Goal: Task Accomplishment & Management: Use online tool/utility

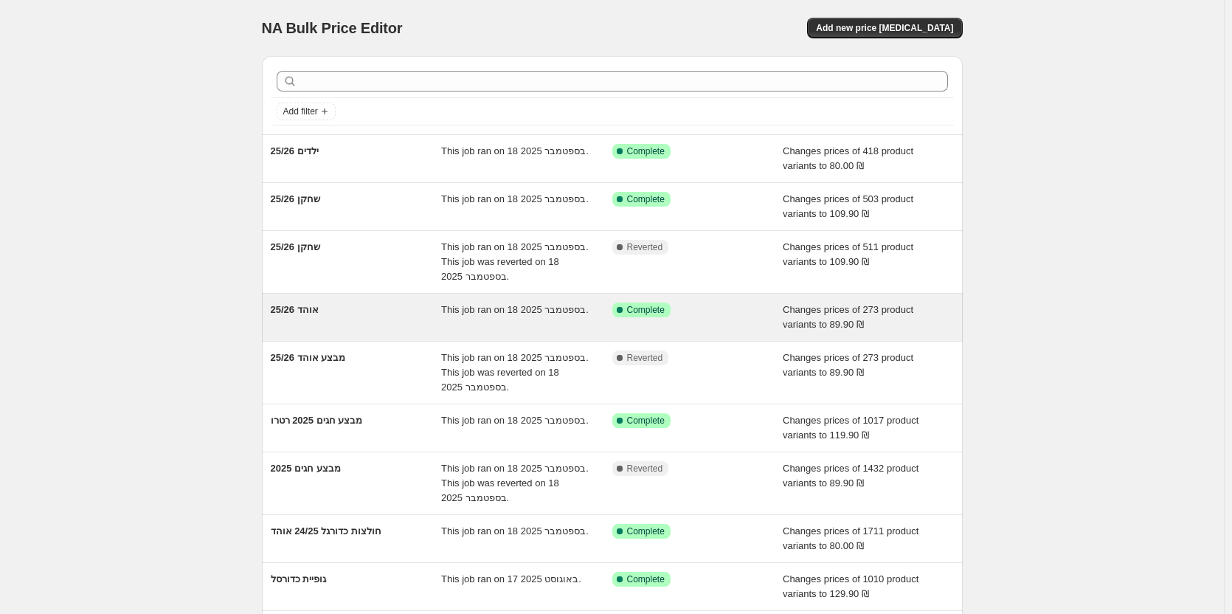
click at [318, 316] on div "אוהד 25/26" at bounding box center [356, 318] width 171 height 30
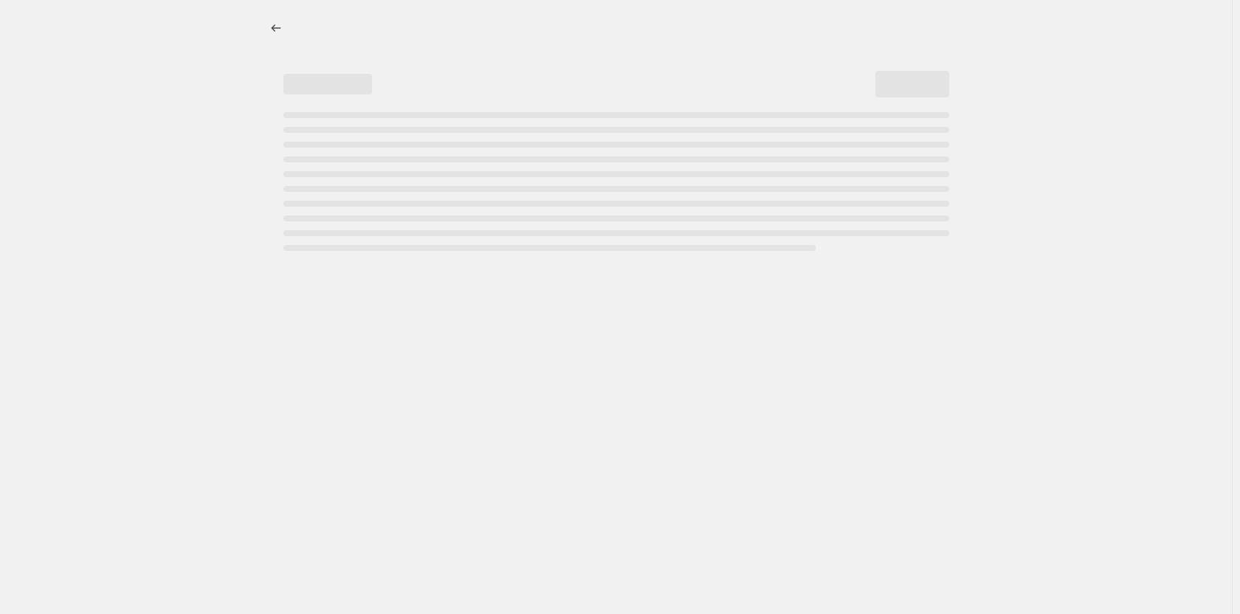
select select "no_change"
select select "tag"
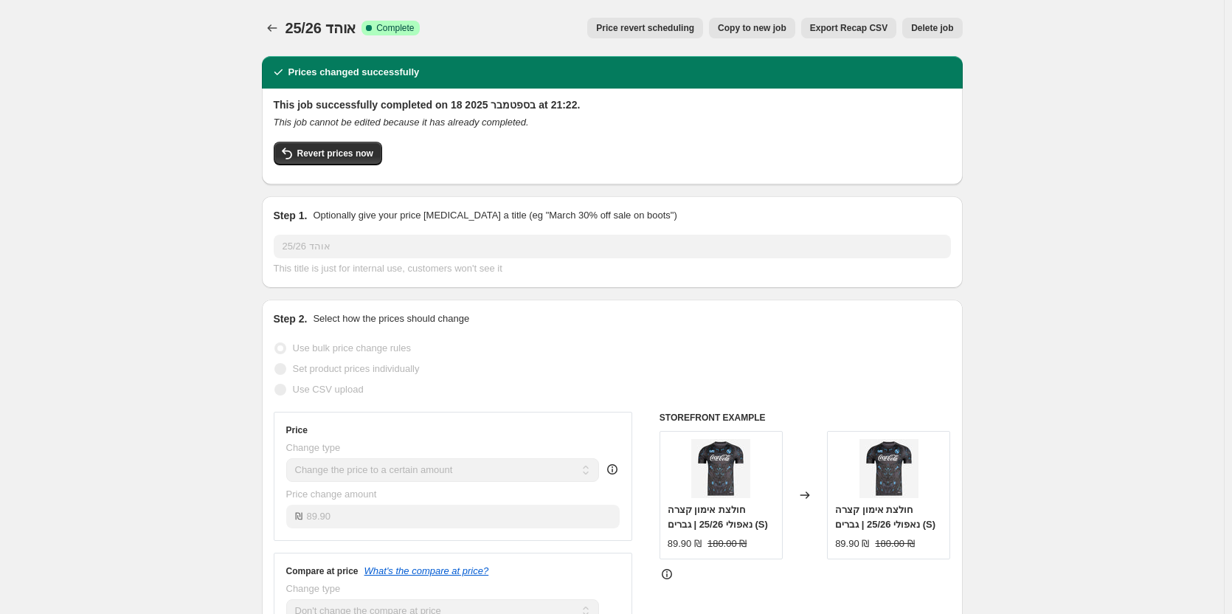
click at [750, 27] on span "Copy to new job" at bounding box center [752, 28] width 69 height 12
select select "no_change"
select select "tag"
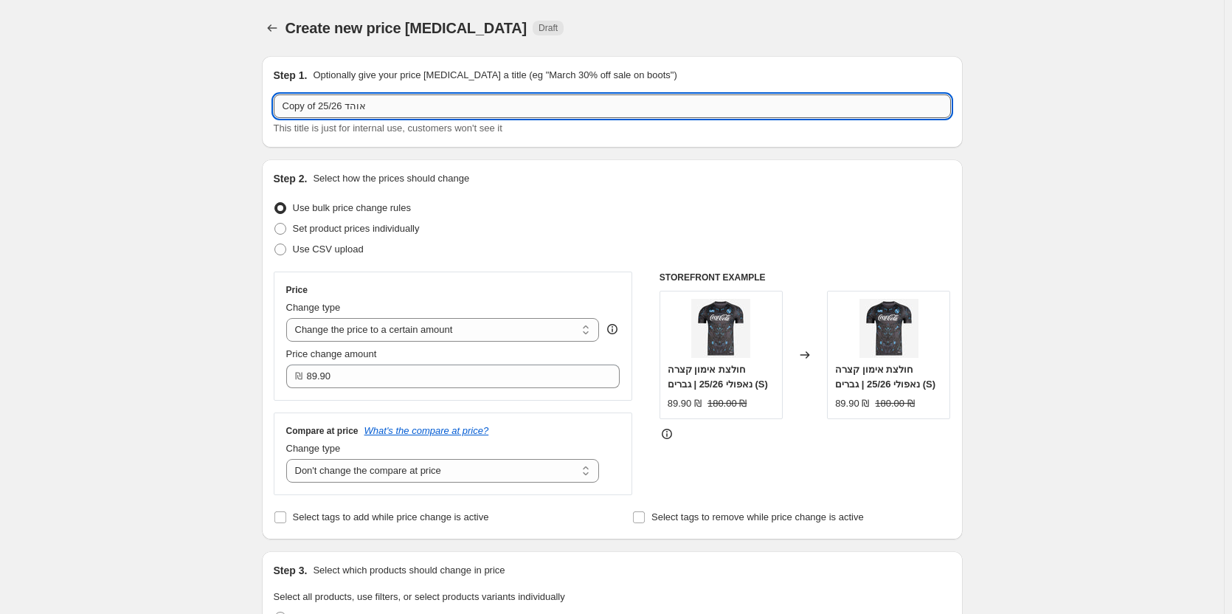
click at [423, 100] on input "Copy of אוהד 25/26" at bounding box center [612, 106] width 677 height 24
type input "ב"
click at [383, 104] on input "נבחרות אוהד" at bounding box center [612, 106] width 677 height 24
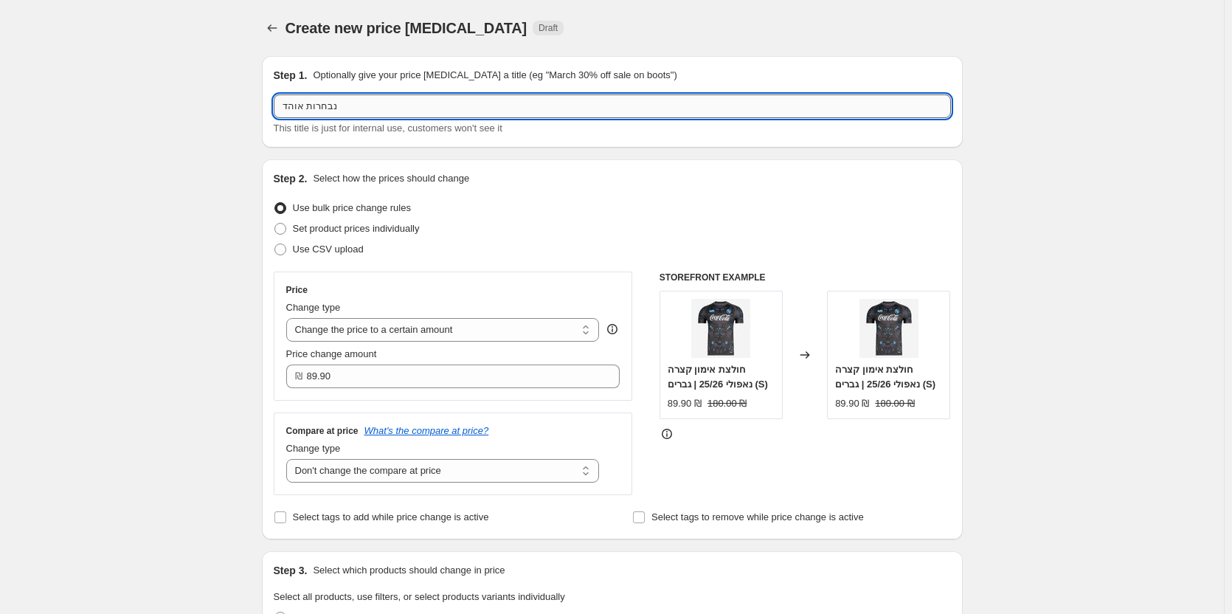
click at [383, 103] on input "נבחרות אוהד" at bounding box center [612, 106] width 677 height 24
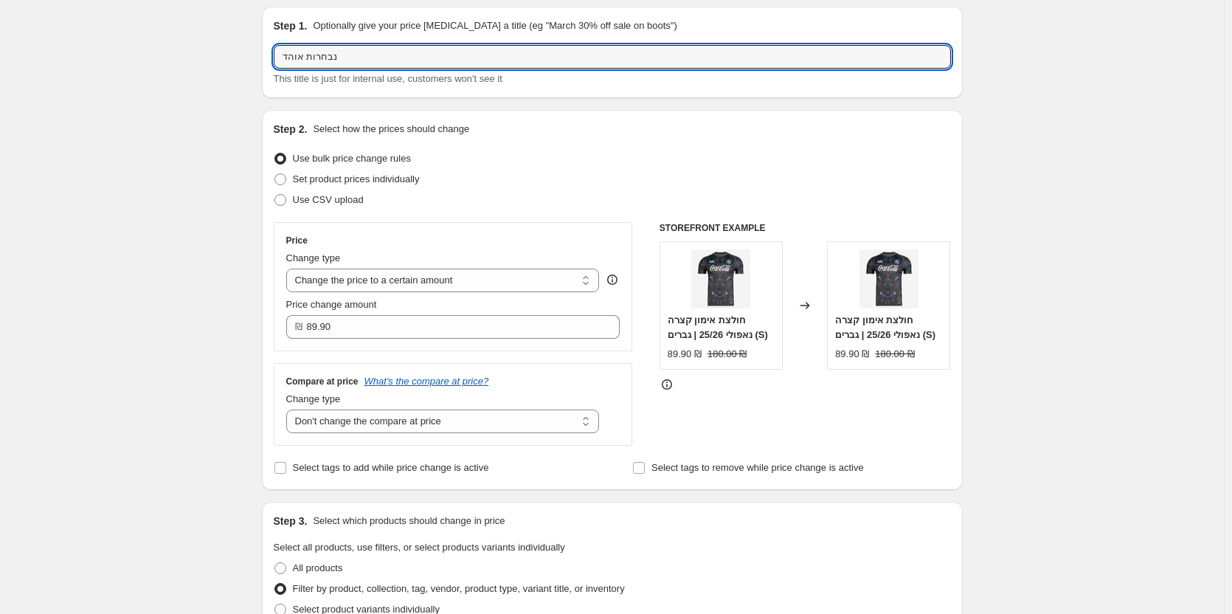
scroll to position [590, 0]
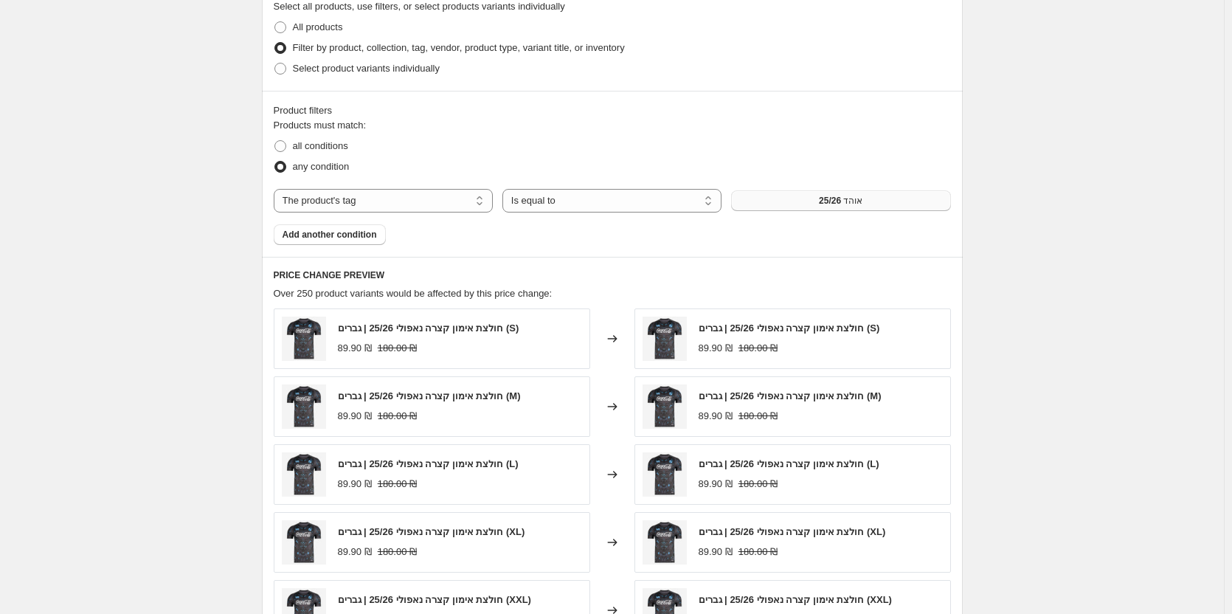
type input "נבחרות אוהד"
click at [871, 204] on button "אוהד 25/26" at bounding box center [840, 200] width 219 height 21
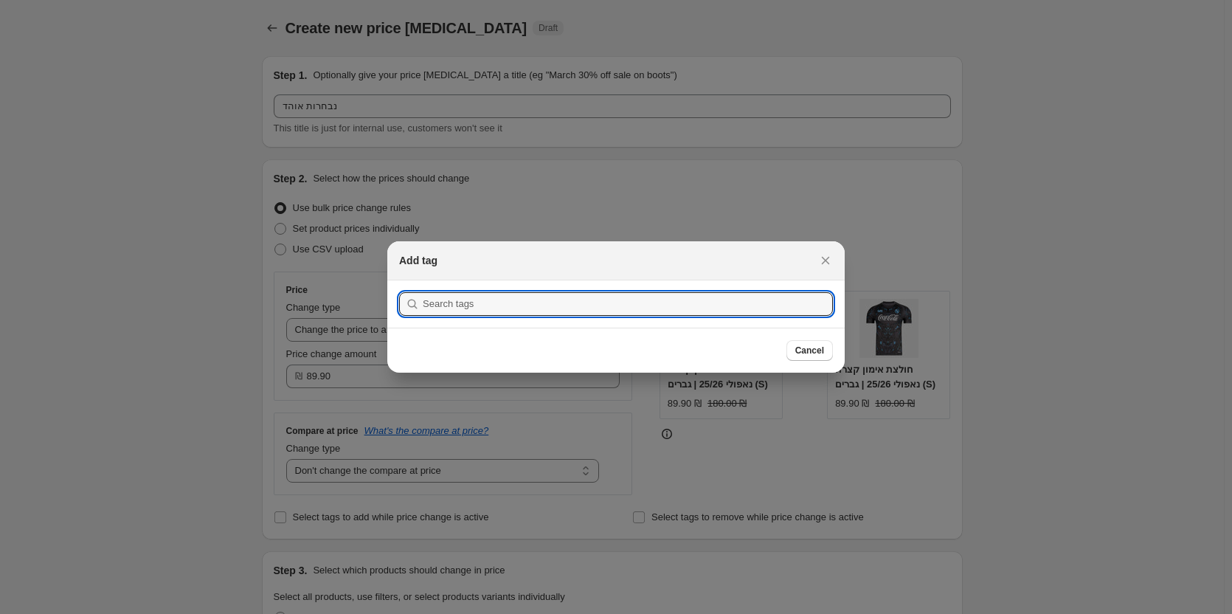
scroll to position [0, 0]
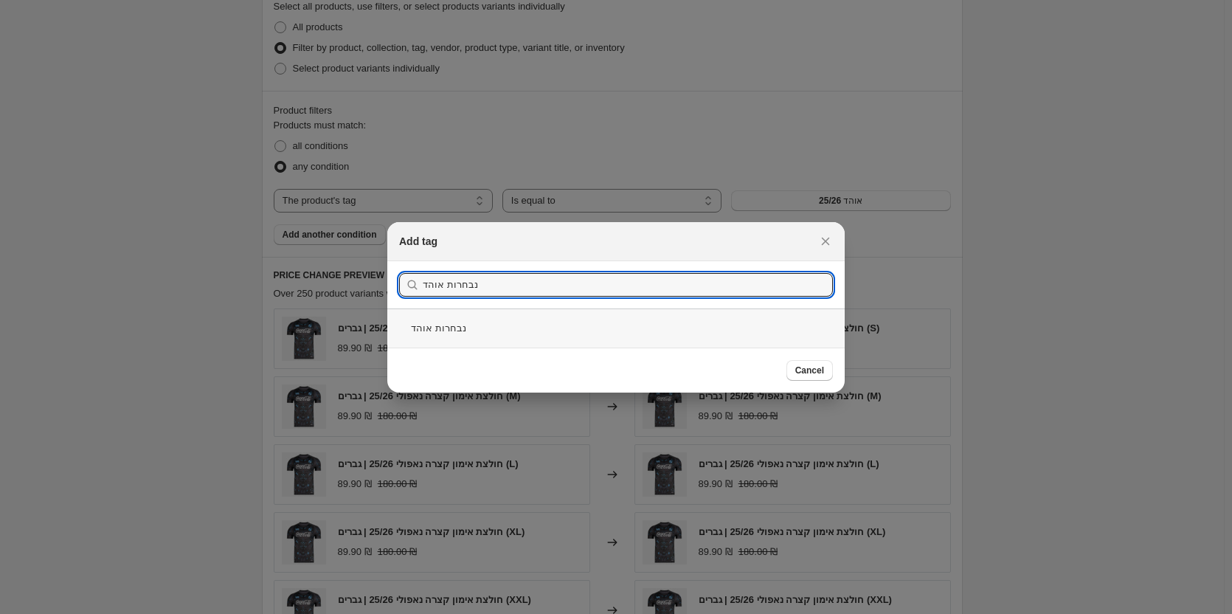
type input "נבחרות אוהד"
click at [471, 331] on div "נבחרות אוהד" at bounding box center [615, 327] width 457 height 39
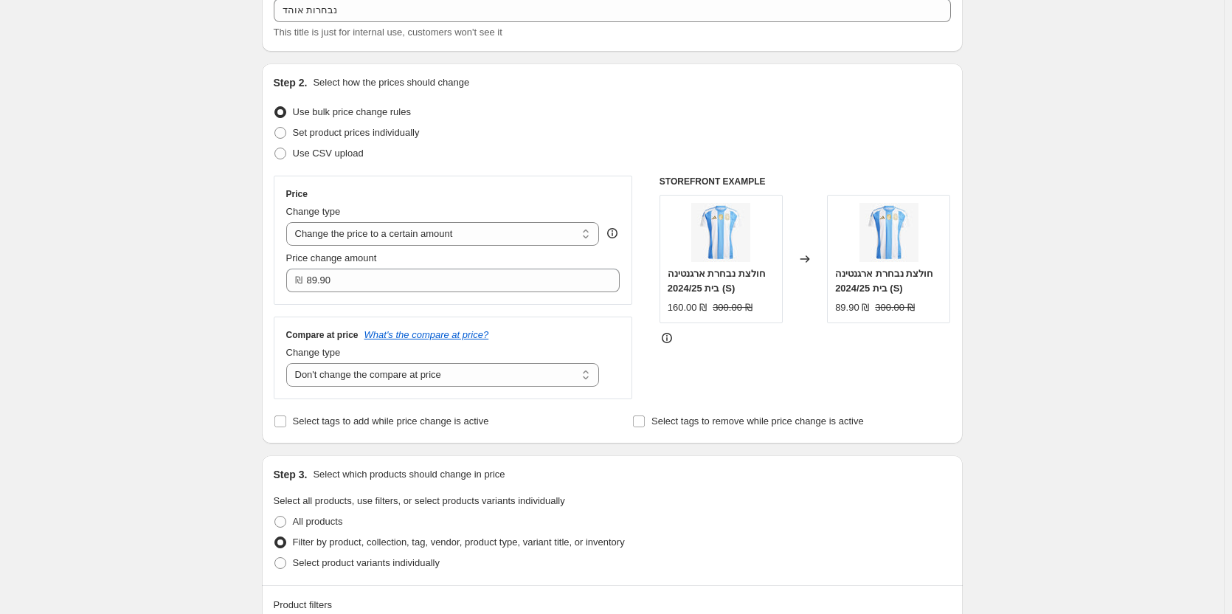
scroll to position [74, 0]
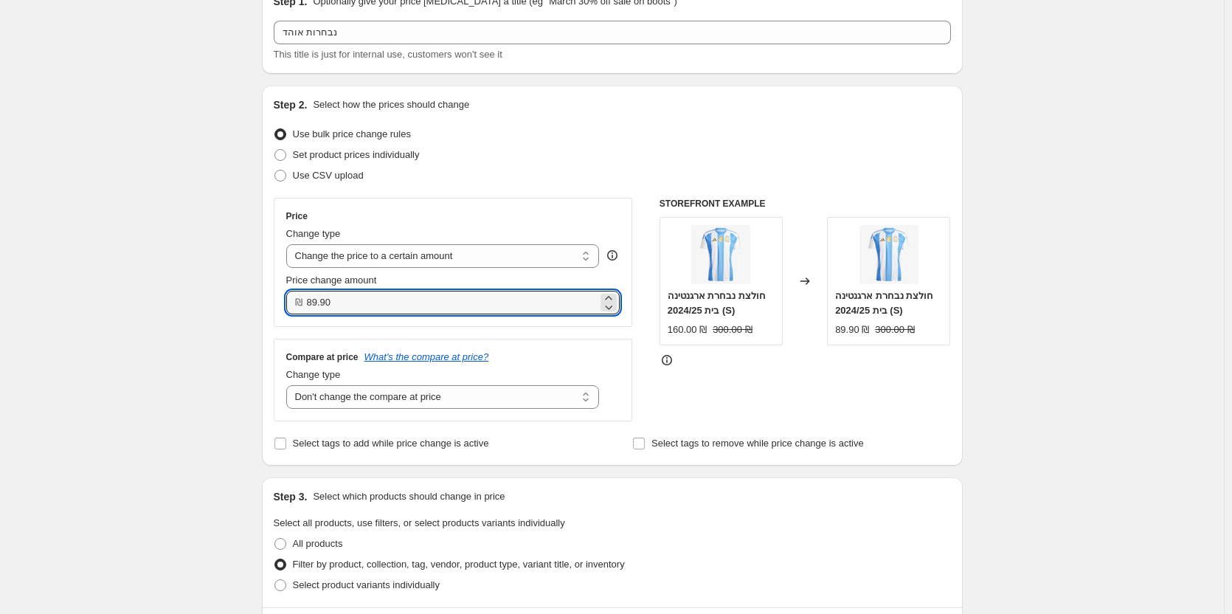
drag, startPoint x: 317, startPoint y: 308, endPoint x: 271, endPoint y: 308, distance: 46.5
click at [271, 308] on div "Step 2. Select how the prices should change Use bulk price change rules Set pro…" at bounding box center [612, 276] width 701 height 380
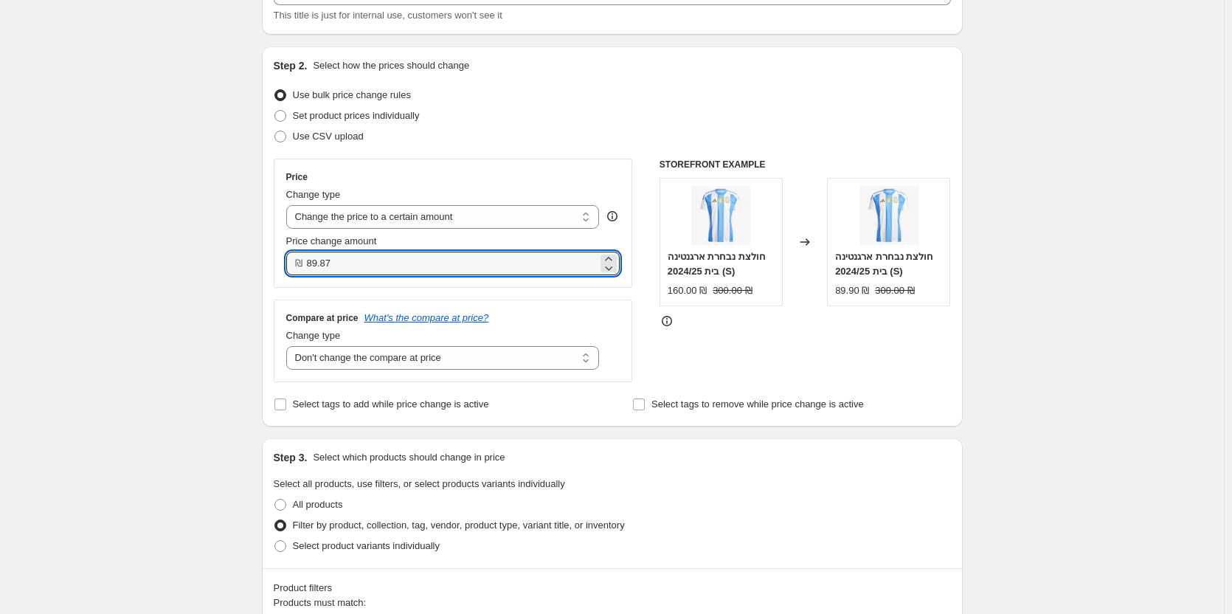
scroll to position [148, 0]
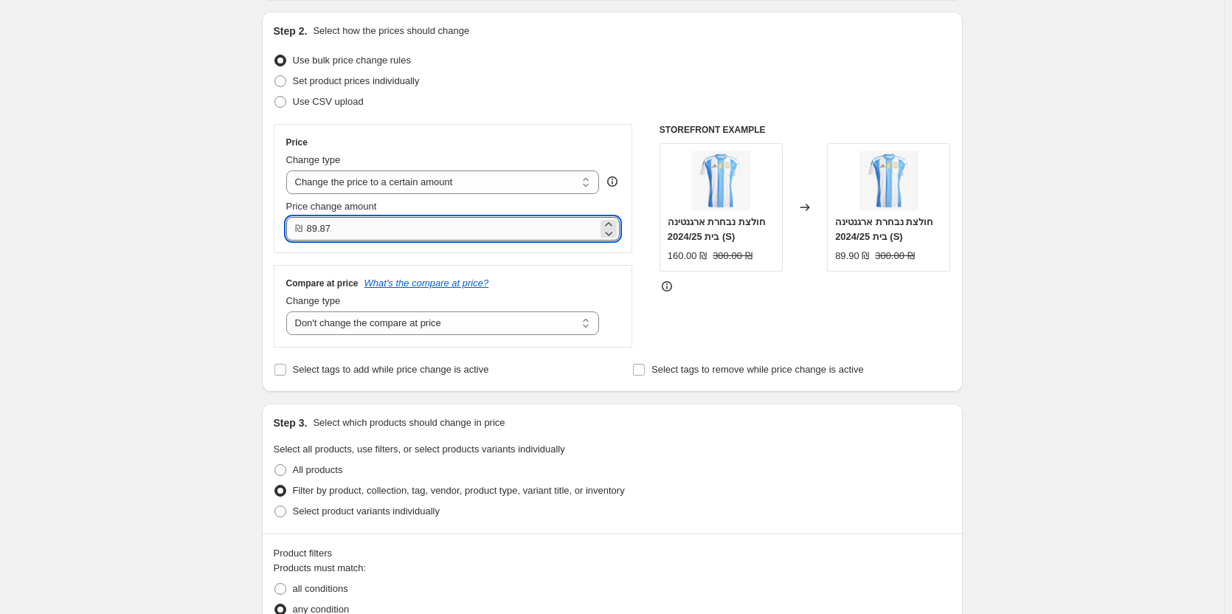
drag, startPoint x: 377, startPoint y: 222, endPoint x: 325, endPoint y: 224, distance: 52.4
click at [325, 224] on input "89.87" at bounding box center [452, 229] width 291 height 24
type input "89.99"
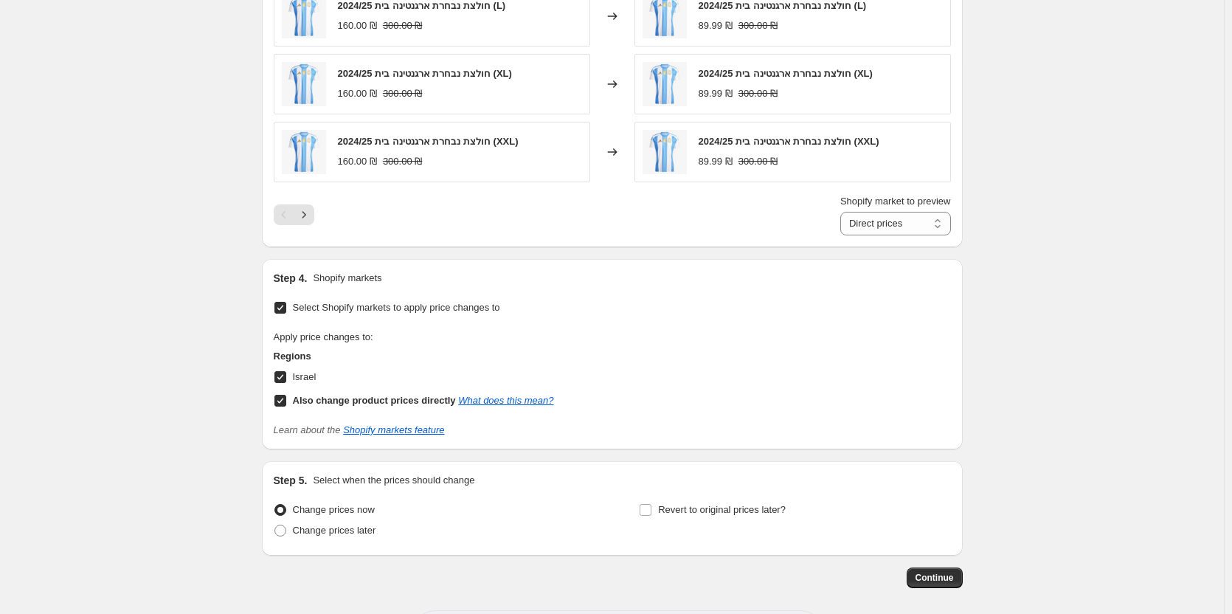
scroll to position [1113, 0]
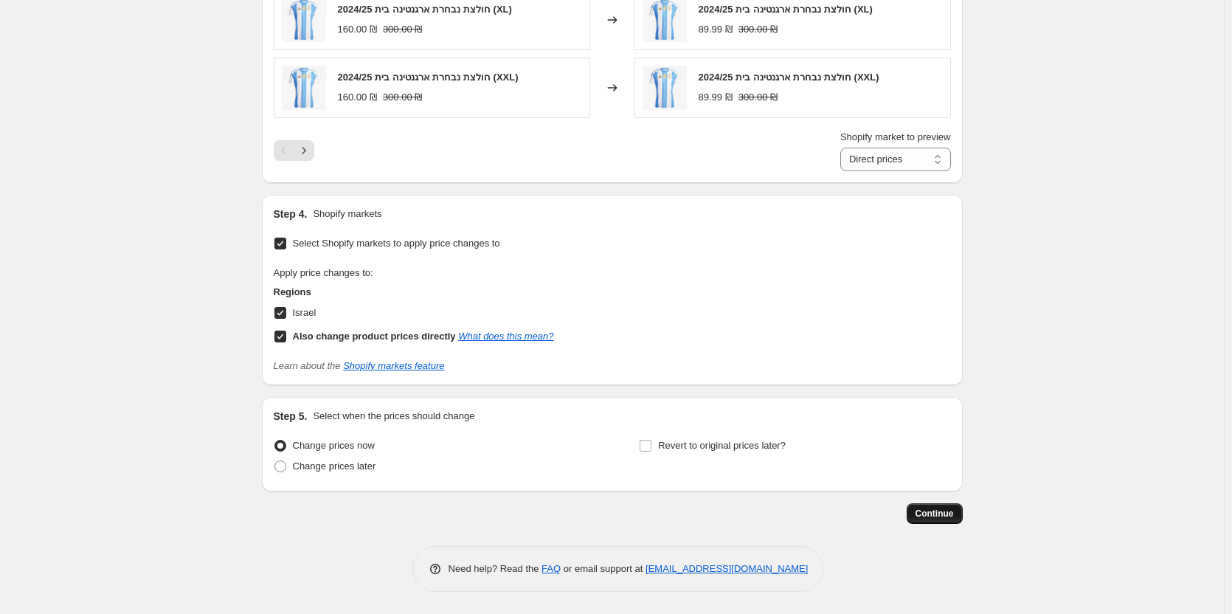
click at [930, 507] on button "Continue" at bounding box center [935, 513] width 56 height 21
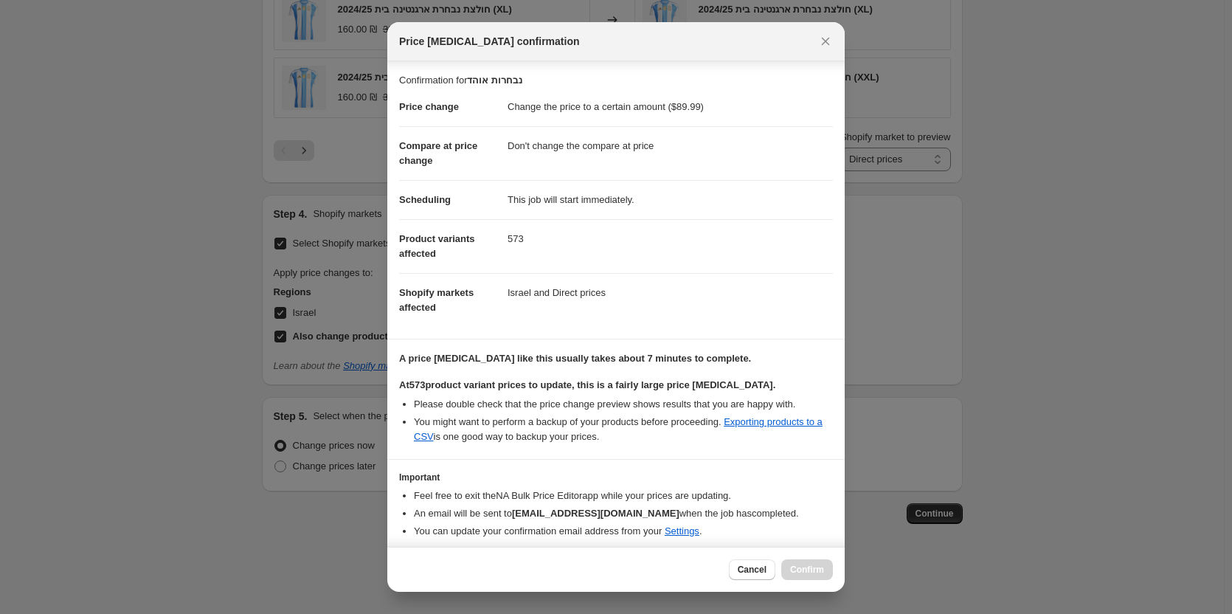
scroll to position [52, 0]
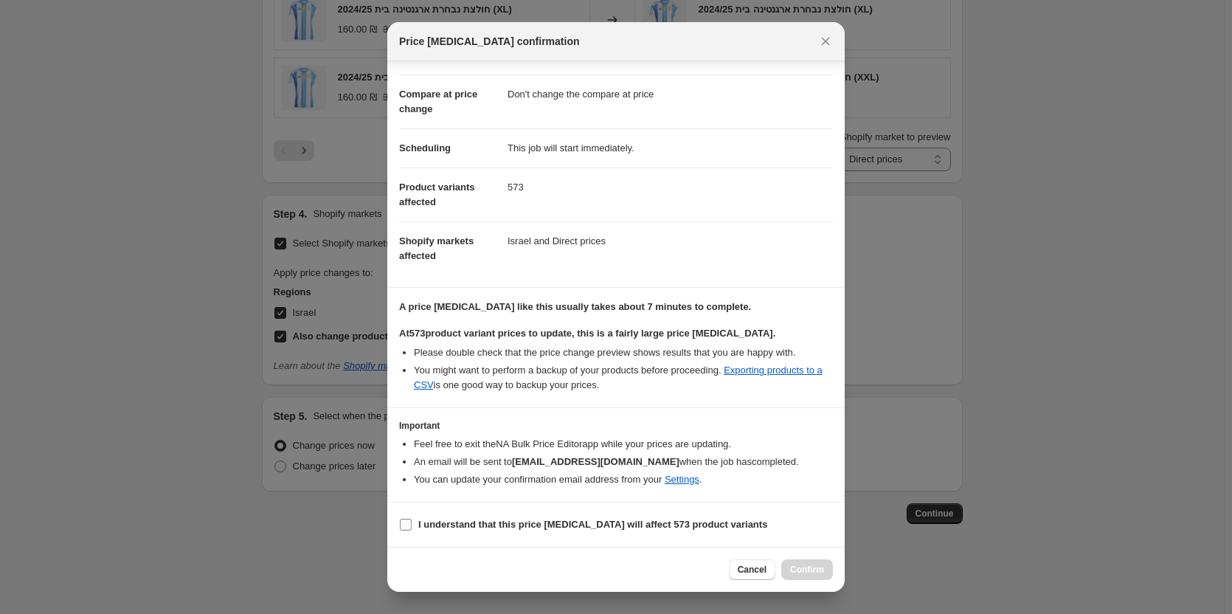
click at [455, 514] on label "I understand that this price [MEDICAL_DATA] will affect 573 product variants" at bounding box center [583, 524] width 368 height 21
click at [412, 519] on input "I understand that this price [MEDICAL_DATA] will affect 573 product variants" at bounding box center [406, 525] width 12 height 12
checkbox input "true"
click at [813, 571] on span "Confirm" at bounding box center [807, 570] width 34 height 12
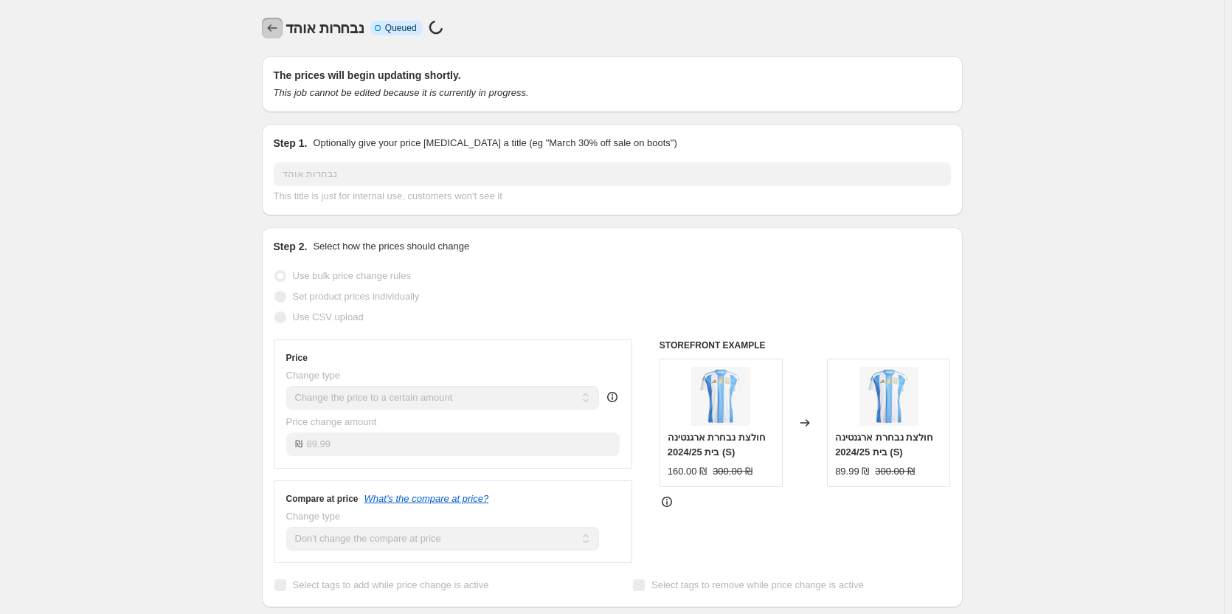
click at [268, 37] on button "Price change jobs" at bounding box center [272, 28] width 21 height 21
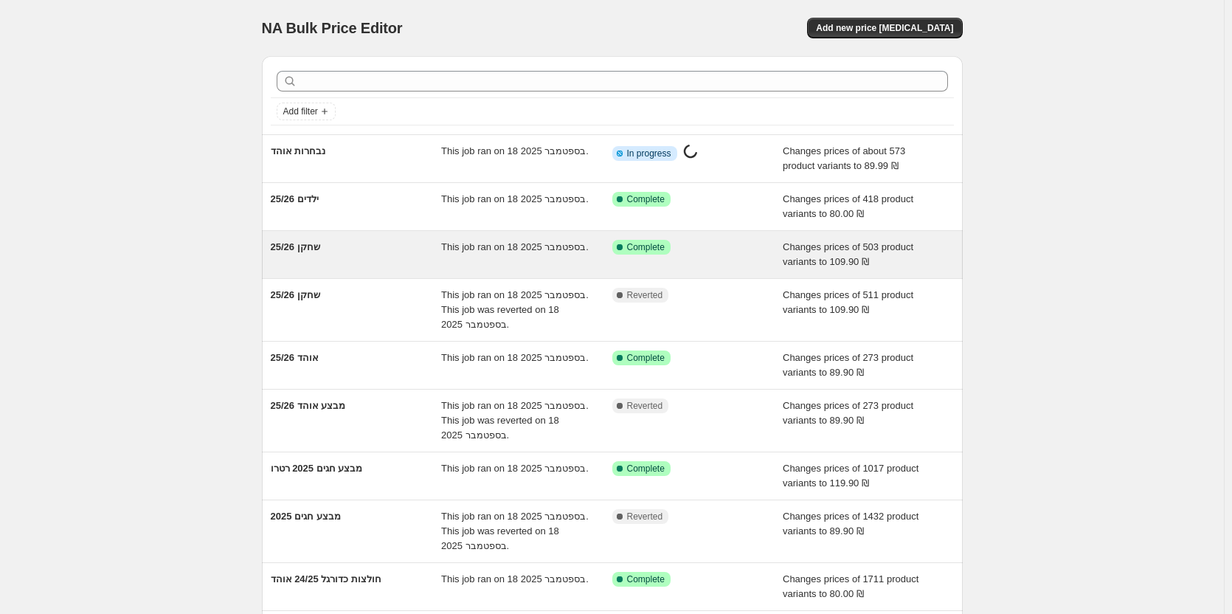
click at [314, 260] on div "שחקן 25/26" at bounding box center [356, 255] width 171 height 30
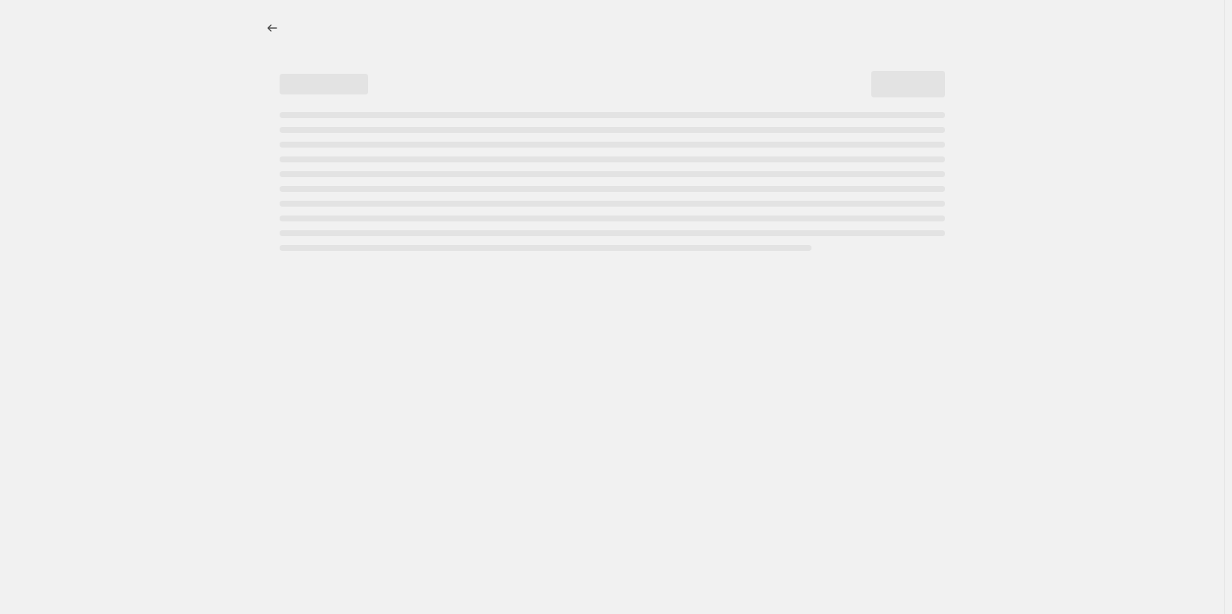
select select "no_change"
select select "tag"
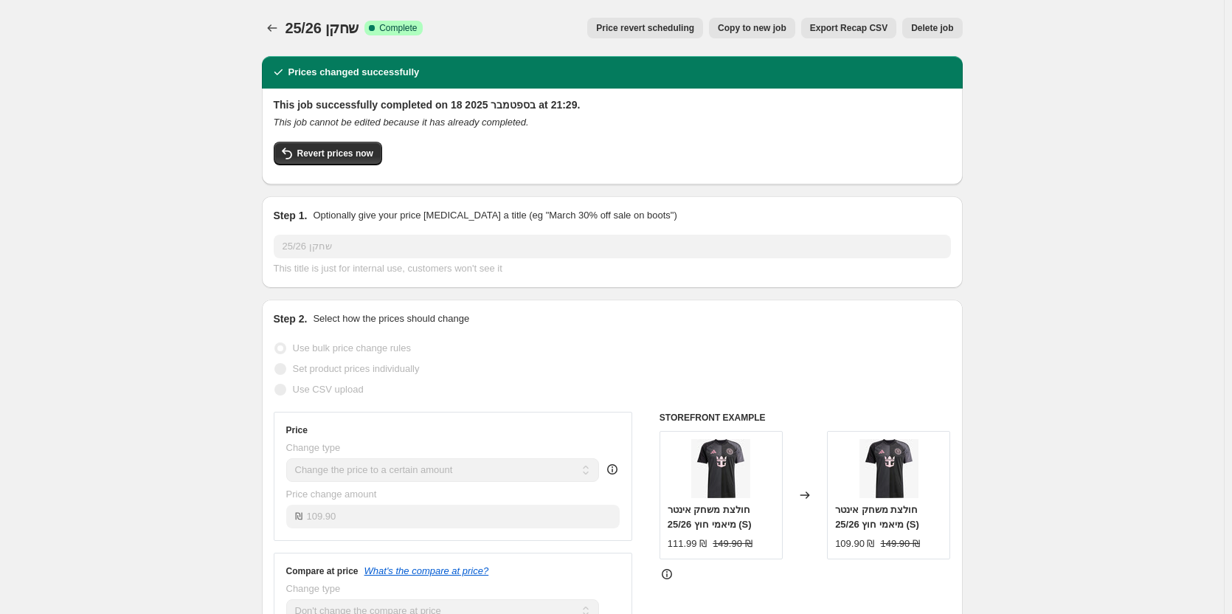
click at [744, 35] on button "Copy to new job" at bounding box center [752, 28] width 86 height 21
select select "no_change"
select select "tag"
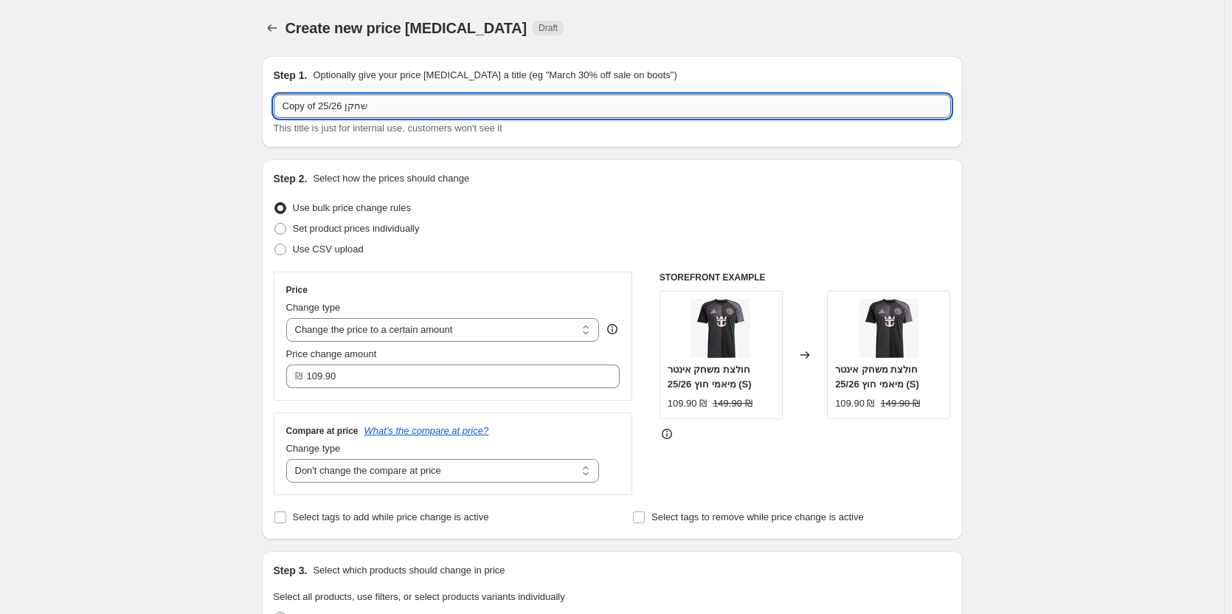
click at [434, 105] on input "Copy of שחקן 25/26" at bounding box center [612, 106] width 677 height 24
click at [434, 105] on input "נבחרות שחקן" at bounding box center [612, 106] width 677 height 24
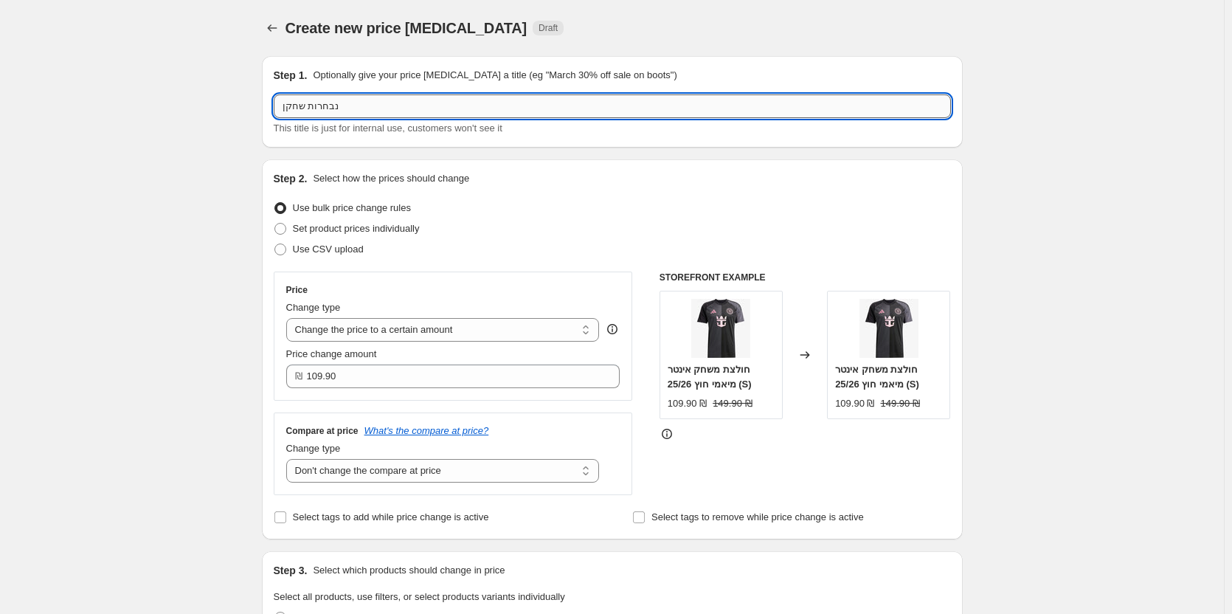
click at [434, 105] on input "נבחרות שחקן" at bounding box center [612, 106] width 677 height 24
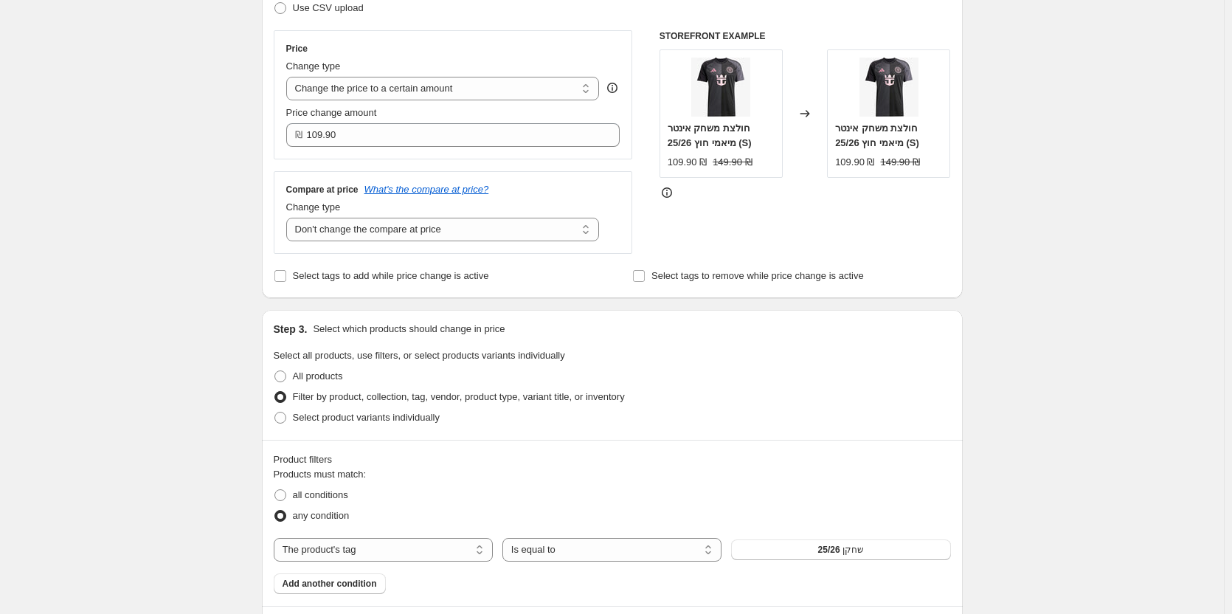
scroll to position [590, 0]
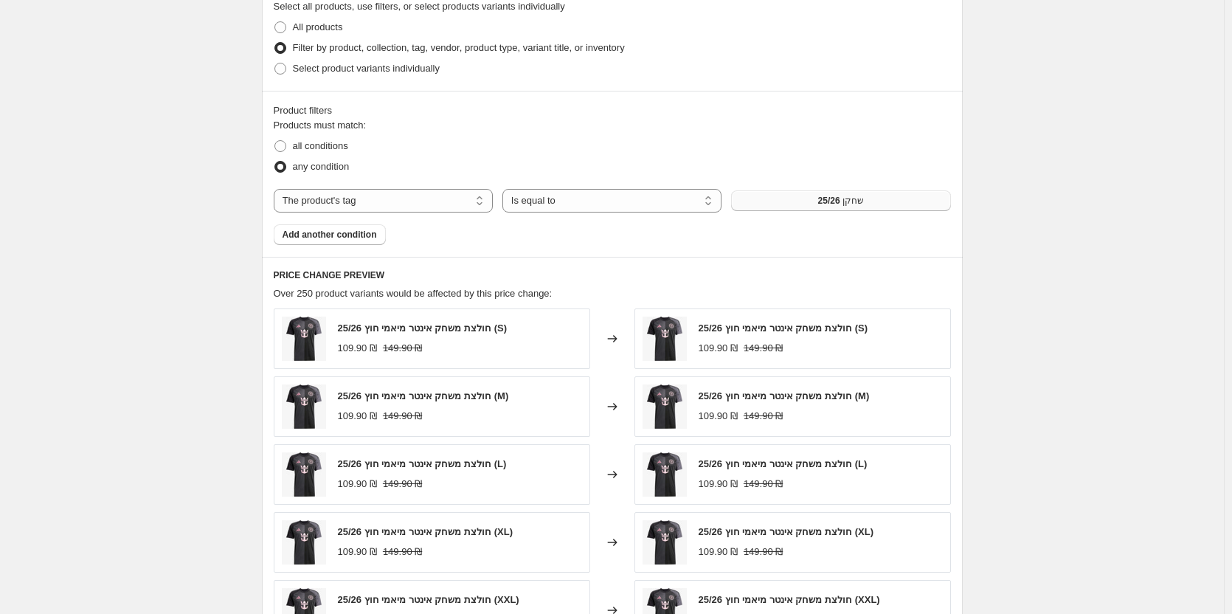
type input "נבחרות שחקן"
click at [836, 202] on span "שחקן 25/26" at bounding box center [841, 201] width 46 height 12
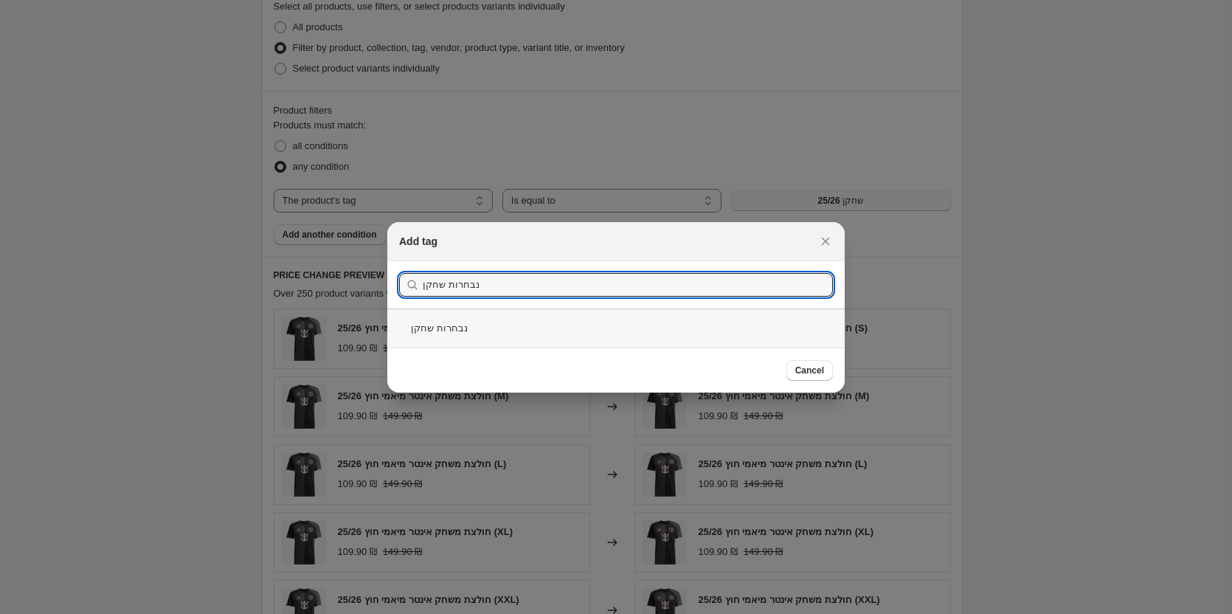
type input "נבחרות שחקן"
click at [460, 316] on div "נבחרות שחקן" at bounding box center [615, 327] width 457 height 39
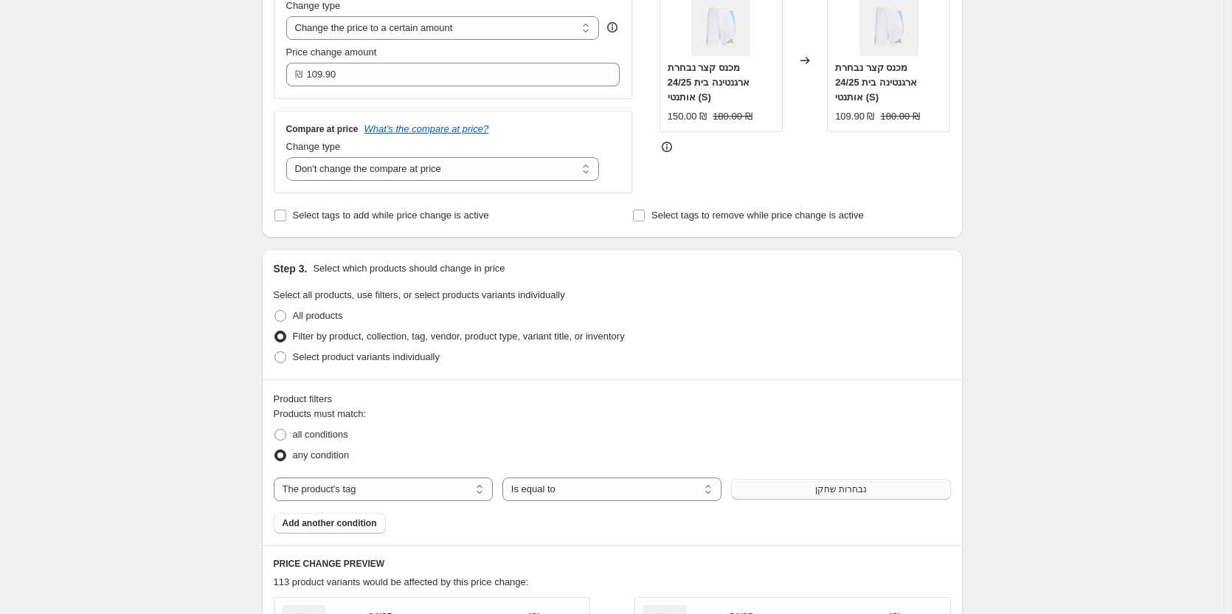
scroll to position [295, 0]
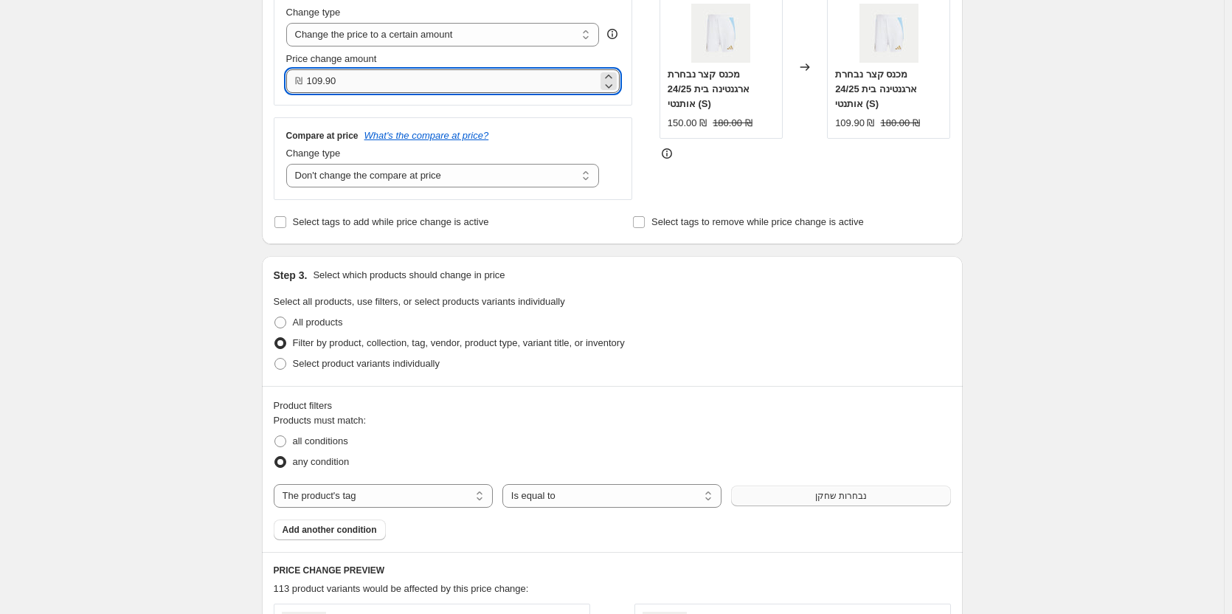
click at [359, 77] on input "109.90" at bounding box center [452, 81] width 291 height 24
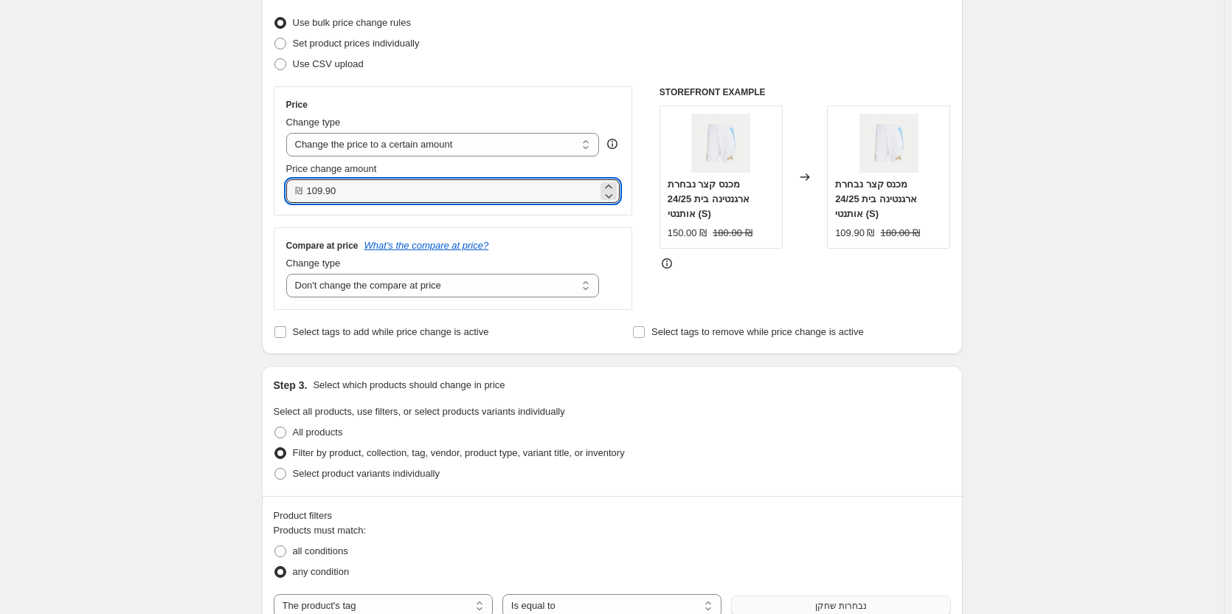
scroll to position [0, 0]
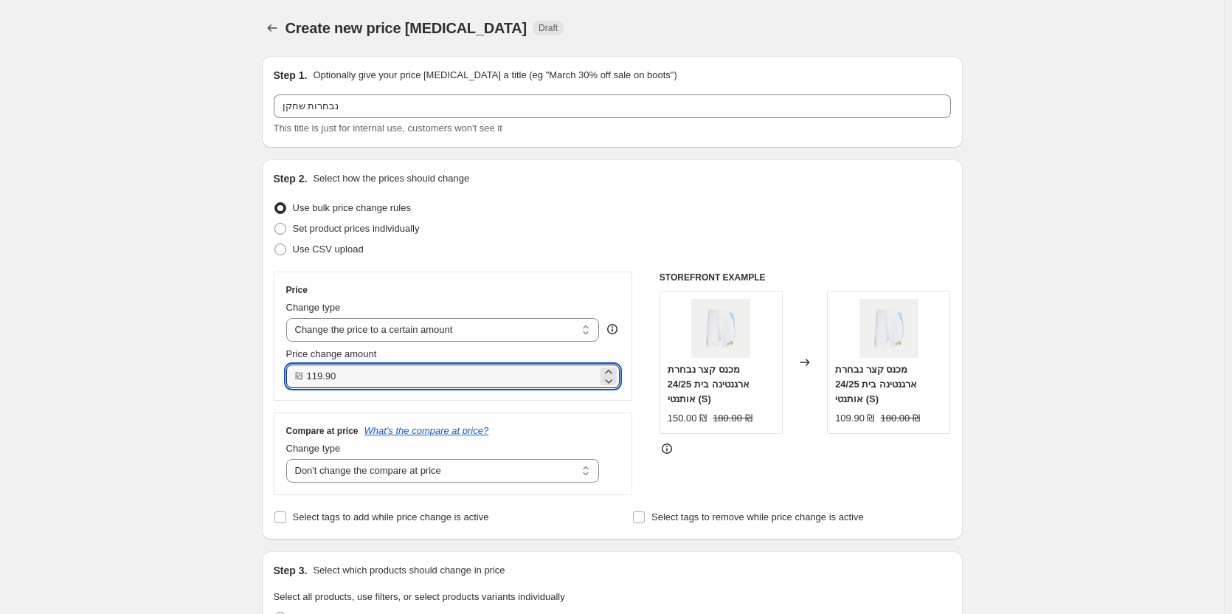
type input "119.90"
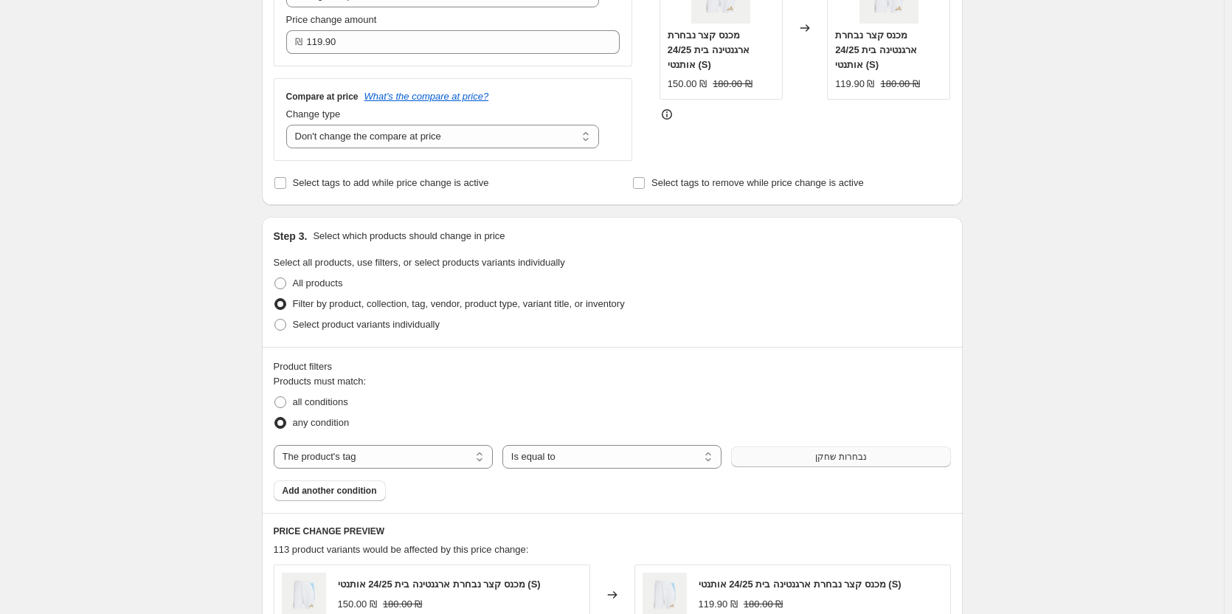
scroll to position [1113, 0]
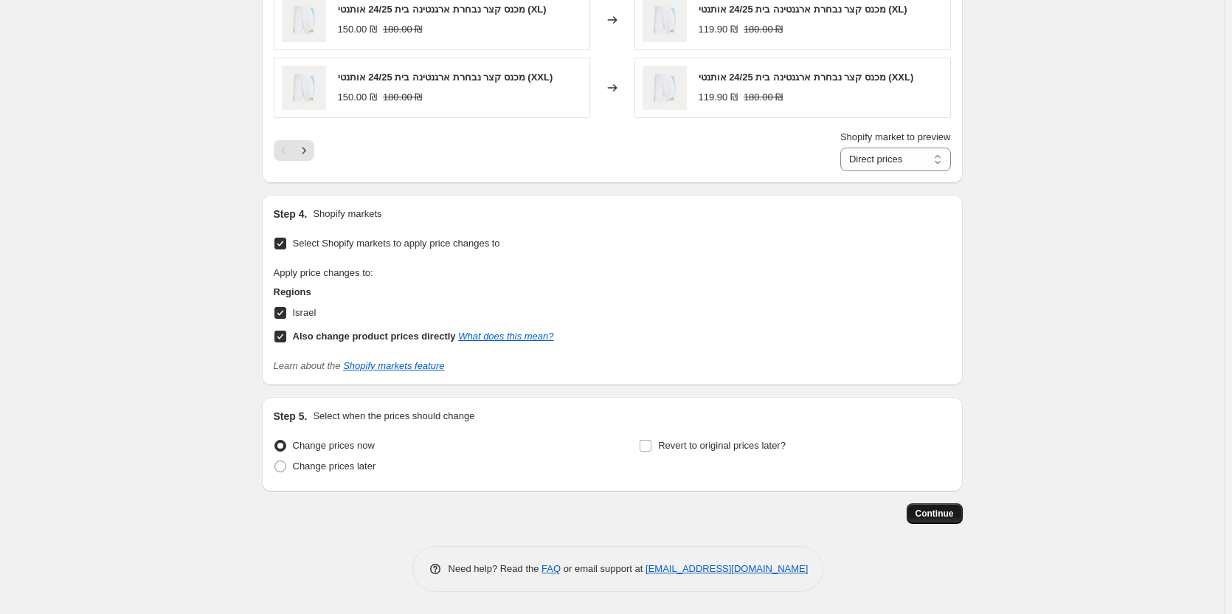
click at [944, 517] on span "Continue" at bounding box center [935, 514] width 38 height 12
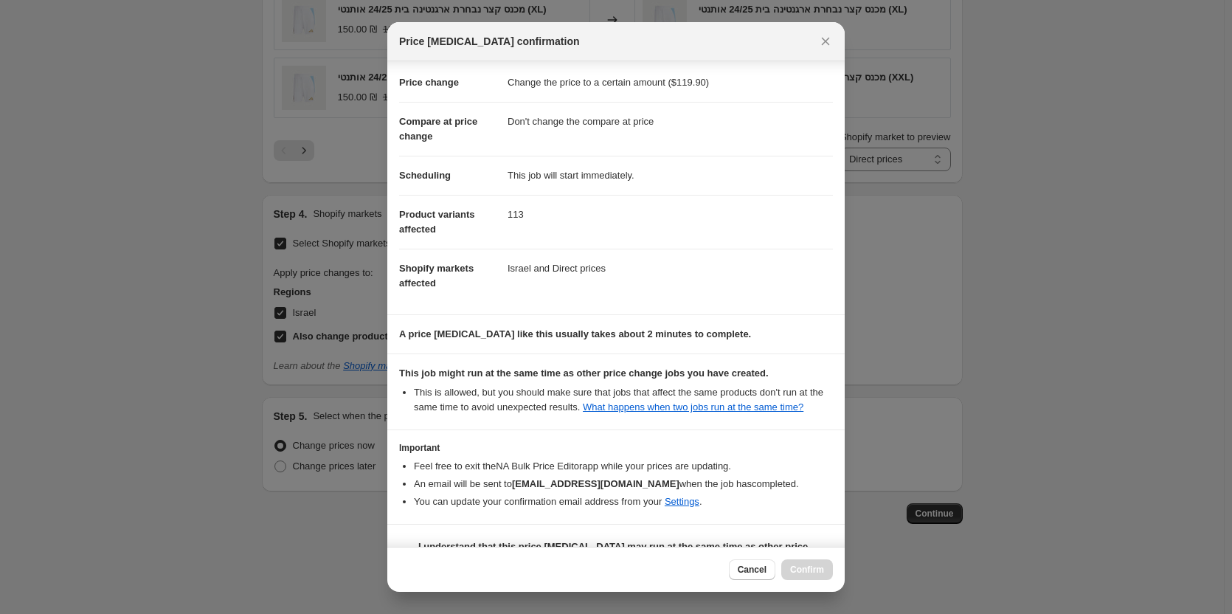
scroll to position [61, 0]
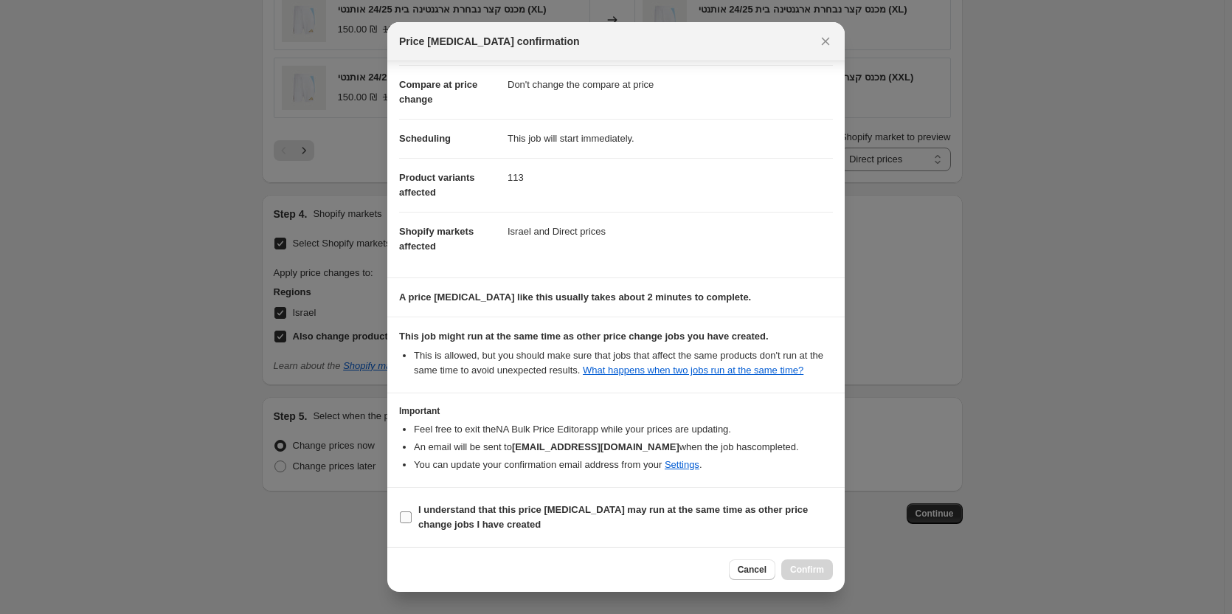
click at [436, 511] on b "I understand that this price [MEDICAL_DATA] may run at the same time as other p…" at bounding box center [613, 517] width 390 height 26
click at [412, 511] on input "I understand that this price [MEDICAL_DATA] may run at the same time as other p…" at bounding box center [406, 517] width 12 height 12
checkbox input "true"
click at [817, 563] on button "Confirm" at bounding box center [807, 569] width 52 height 21
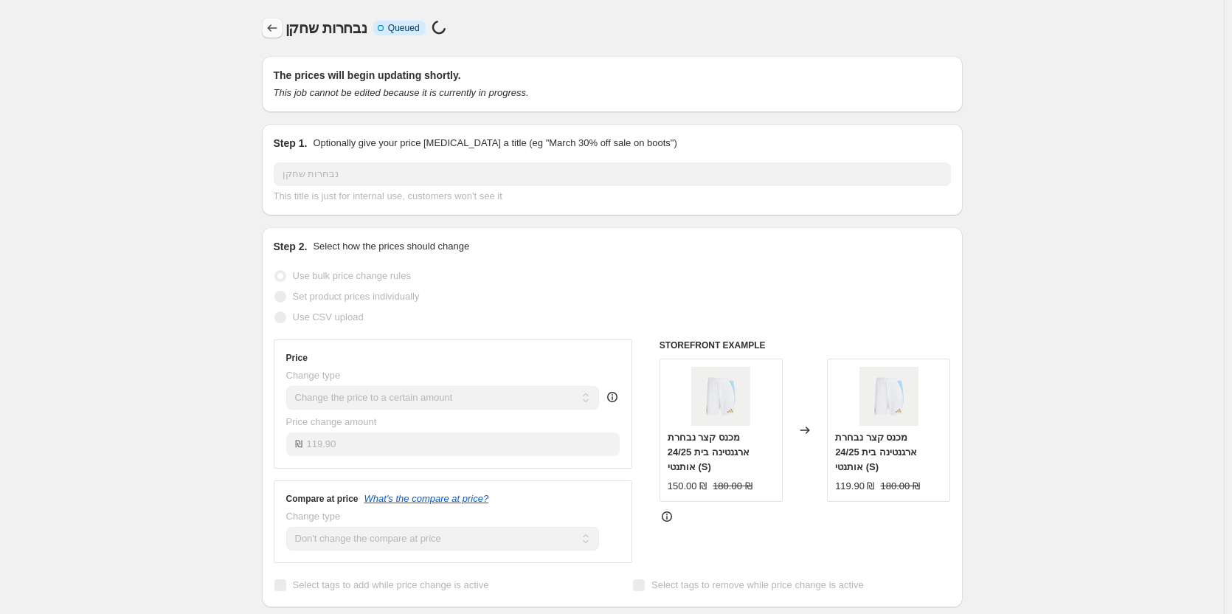
click at [277, 33] on icon "Price change jobs" at bounding box center [272, 28] width 15 height 15
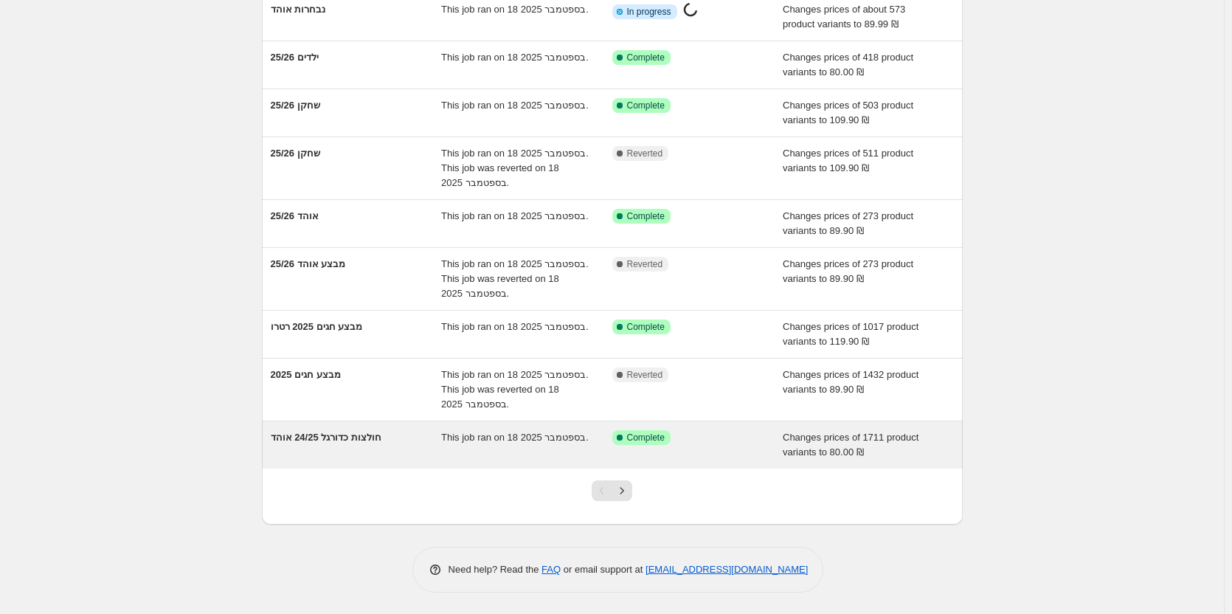
scroll to position [190, 0]
